Goal: Task Accomplishment & Management: Manage account settings

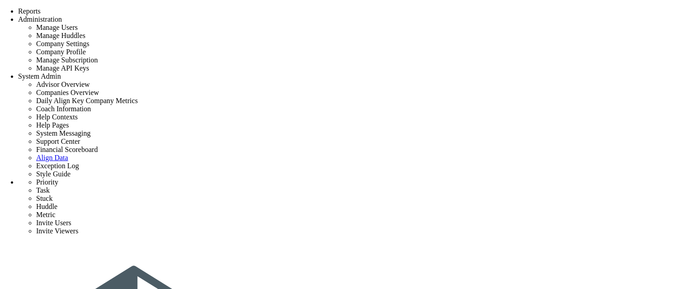
click at [293, 7] on div "Strategy One Page Strategic Plan Alignment Checklist 4D Vision Summary Function…" at bounding box center [347, 278] width 694 height 542
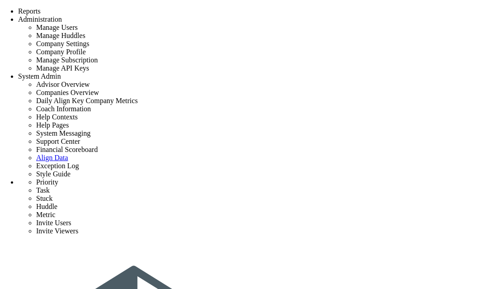
drag, startPoint x: 55, startPoint y: 1, endPoint x: 285, endPoint y: 11, distance: 231.0
click at [285, 11] on div "Strategy One Page Strategic Plan Alignment Checklist 4D Vision Summary Function…" at bounding box center [245, 278] width 491 height 542
drag, startPoint x: 290, startPoint y: 51, endPoint x: 253, endPoint y: 50, distance: 36.6
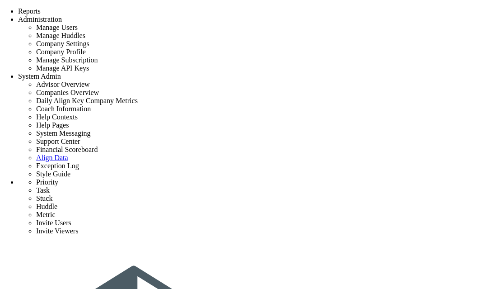
click at [62, 15] on span at bounding box center [62, 19] width 0 height 8
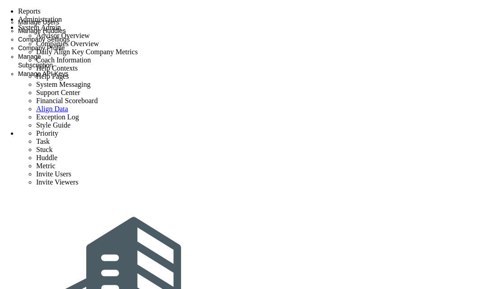
click at [59, 24] on span "Manage Users" at bounding box center [38, 22] width 41 height 7
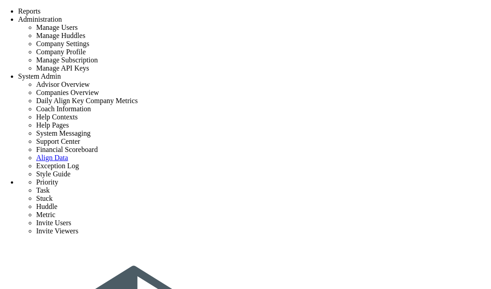
scroll to position [526, 0]
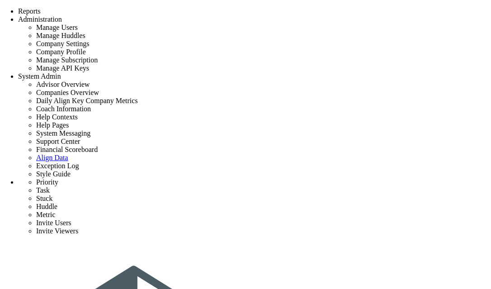
scroll to position [45, 0]
drag, startPoint x: 190, startPoint y: 120, endPoint x: 128, endPoint y: 121, distance: 61.5
copy td "[PERSON_NAME][EMAIL_ADDRESS][DOMAIN_NAME]"
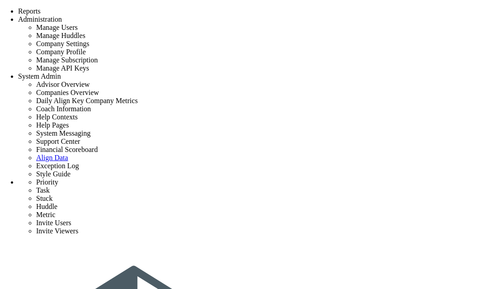
click at [61, 72] on span "System Admin" at bounding box center [39, 76] width 43 height 8
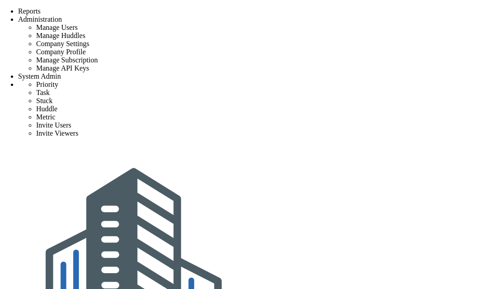
click at [61, 72] on span "System Admin" at bounding box center [39, 76] width 43 height 8
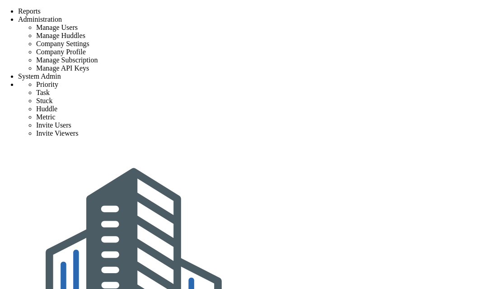
scroll to position [45, 0]
drag, startPoint x: 207, startPoint y: 222, endPoint x: 125, endPoint y: 221, distance: 81.8
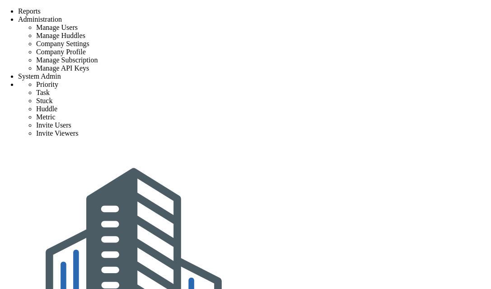
type input "[PERSON_NAME][EMAIL_ADDRESS][DOMAIN_NAME]"
click at [290, 204] on li "50" at bounding box center [294, 200] width 8 height 6
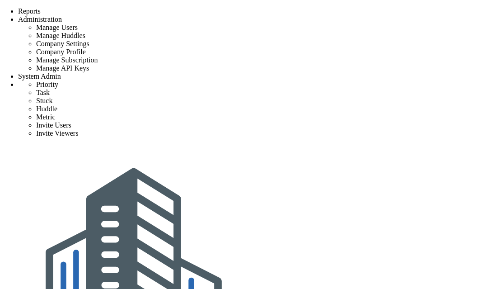
scroll to position [1736, 0]
